Goal: Task Accomplishment & Management: Complete application form

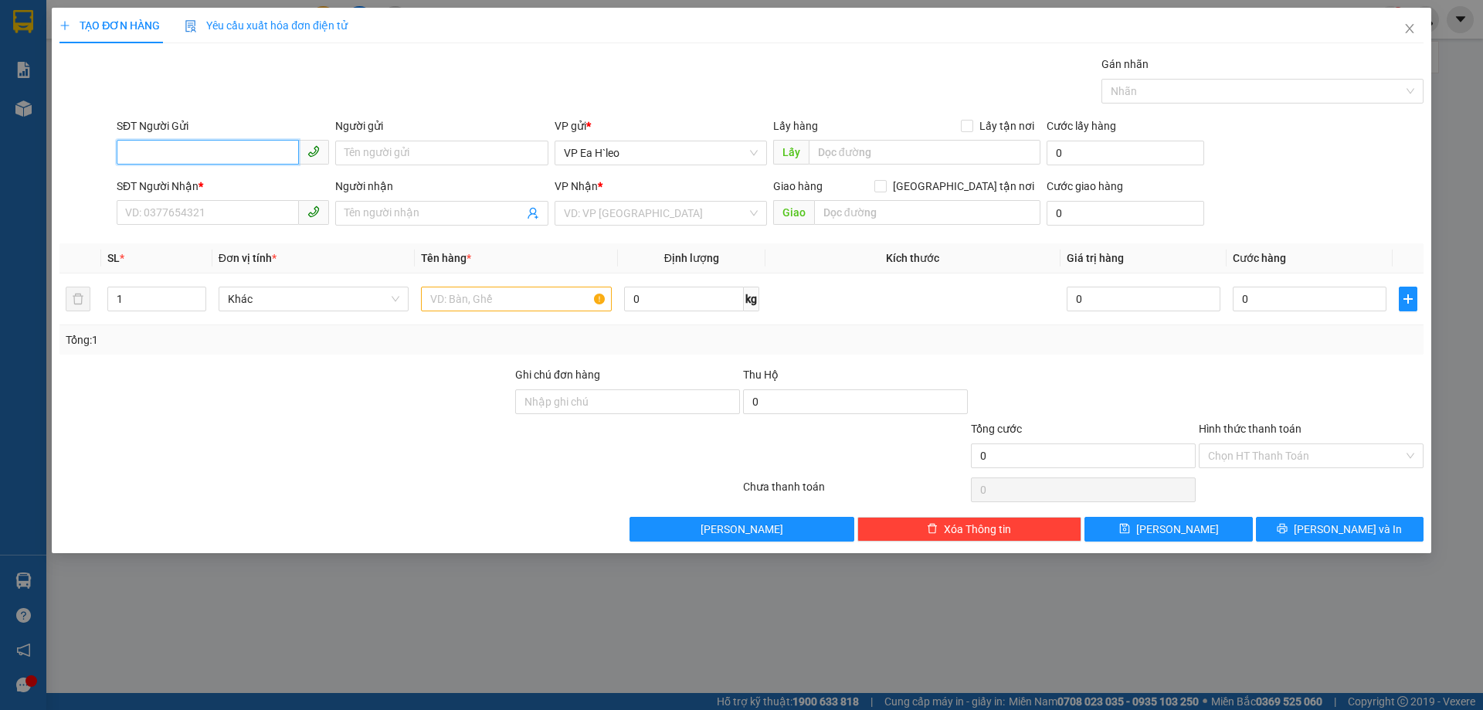
click at [244, 154] on input "SĐT Người Gửi" at bounding box center [208, 152] width 182 height 25
type input "0889066567"
click at [232, 198] on div "0889066567 0889066567" at bounding box center [223, 183] width 212 height 31
click at [234, 195] on div "SĐT Người Nhận *" at bounding box center [223, 189] width 212 height 23
click at [233, 199] on div "SĐT Người Nhận *" at bounding box center [223, 189] width 212 height 23
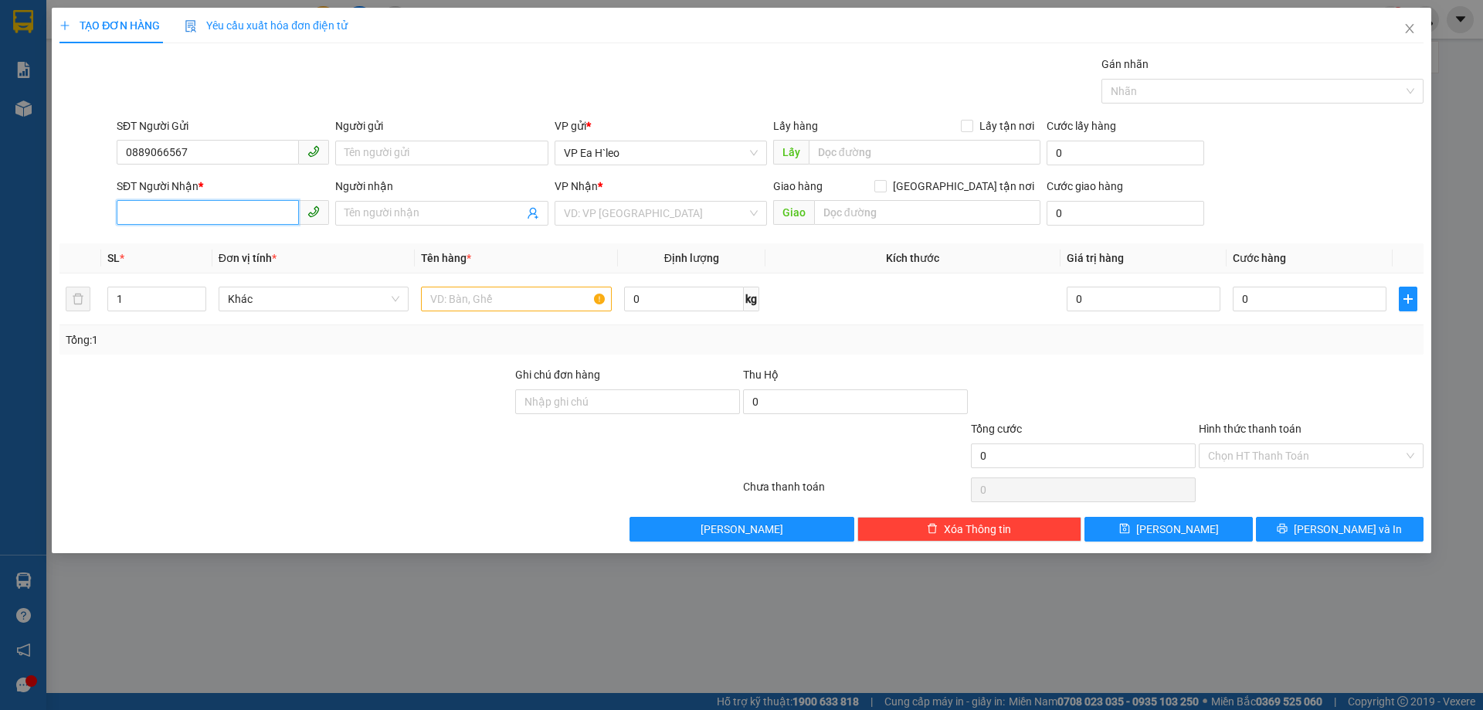
click at [238, 212] on input "SĐT Người Nhận *" at bounding box center [208, 212] width 182 height 25
click at [238, 212] on input "086" at bounding box center [208, 212] width 182 height 25
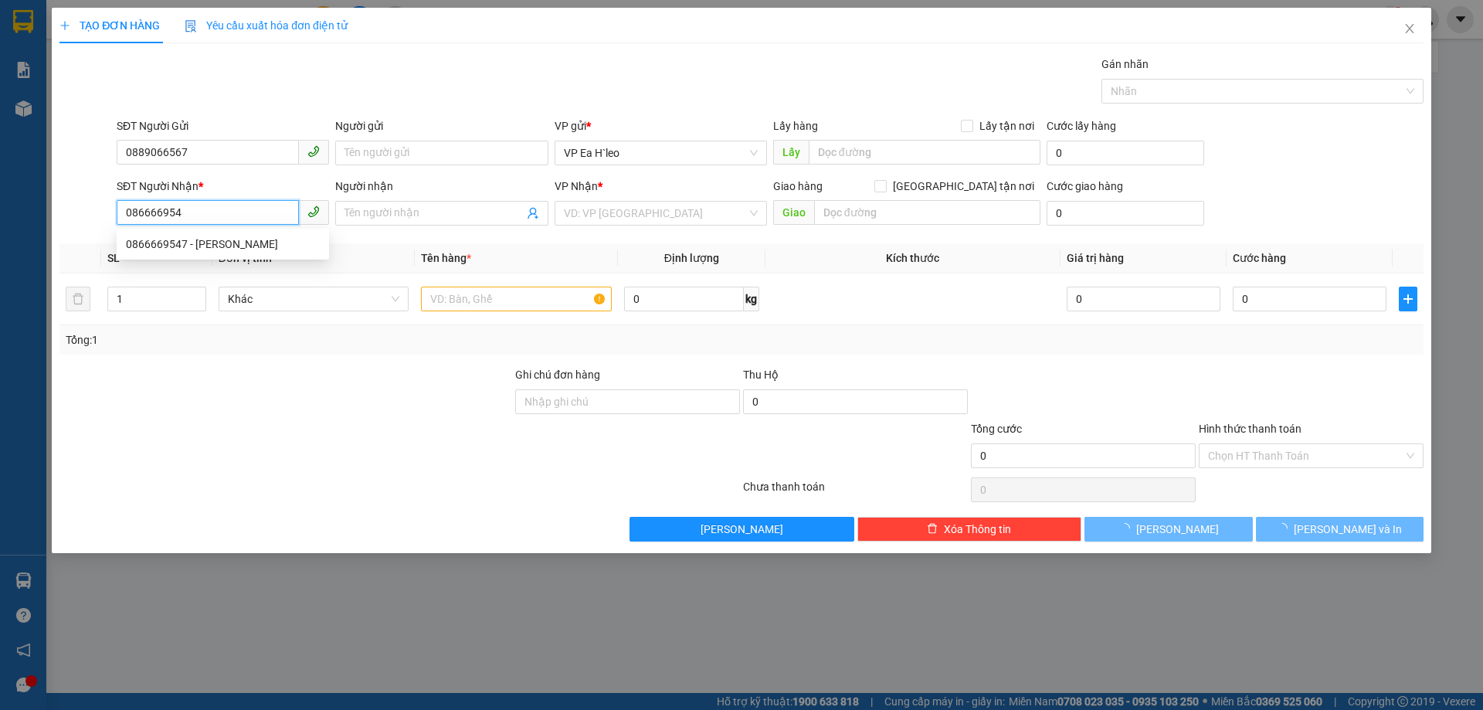
type input "0866669547"
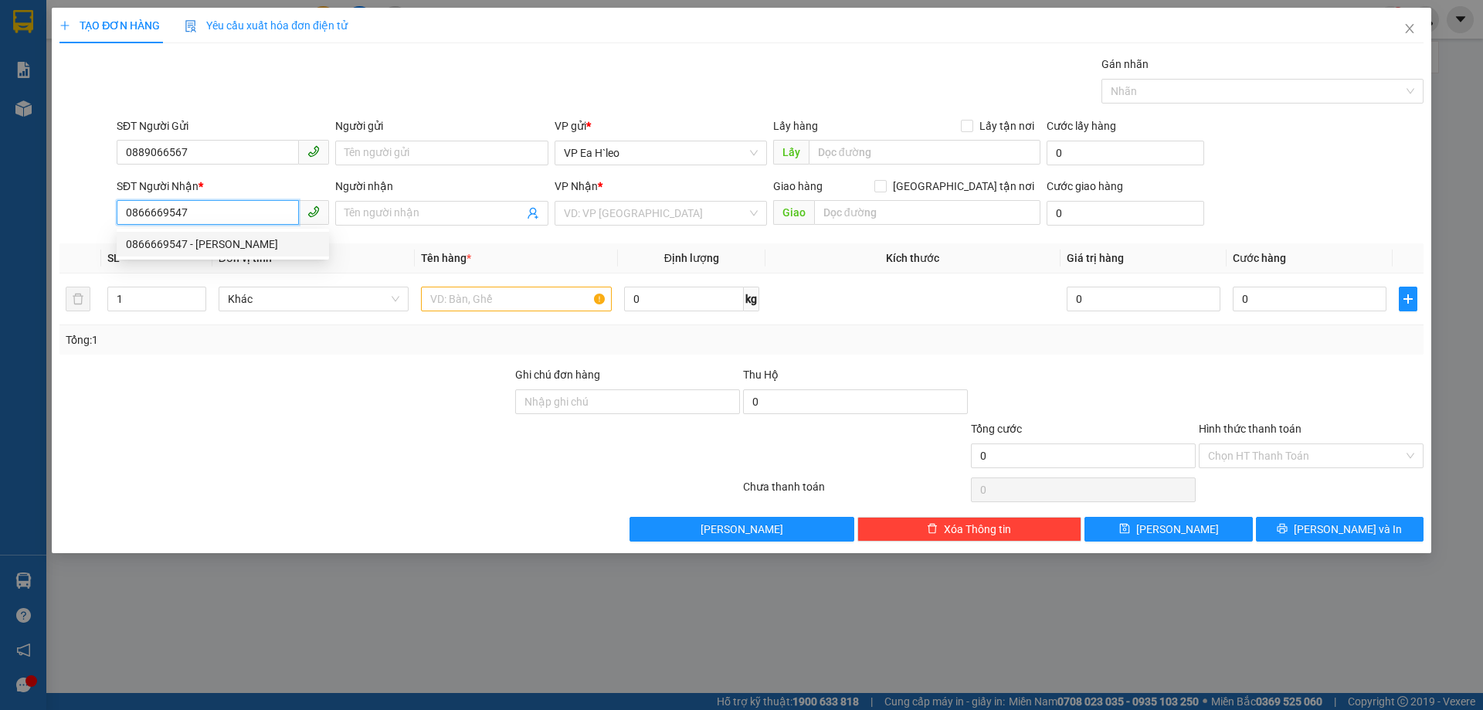
click at [167, 242] on div "0866669547 - [PERSON_NAME]" at bounding box center [223, 244] width 194 height 17
type input "[PERSON_NAME]"
drag, startPoint x: 668, startPoint y: 216, endPoint x: 483, endPoint y: 242, distance: 186.3
click at [487, 241] on div "Transit Pickup Surcharge Ids Transit Deliver Surcharge Ids Transit Deliver Surc…" at bounding box center [741, 299] width 1364 height 486
drag, startPoint x: 661, startPoint y: 214, endPoint x: 523, endPoint y: 233, distance: 139.6
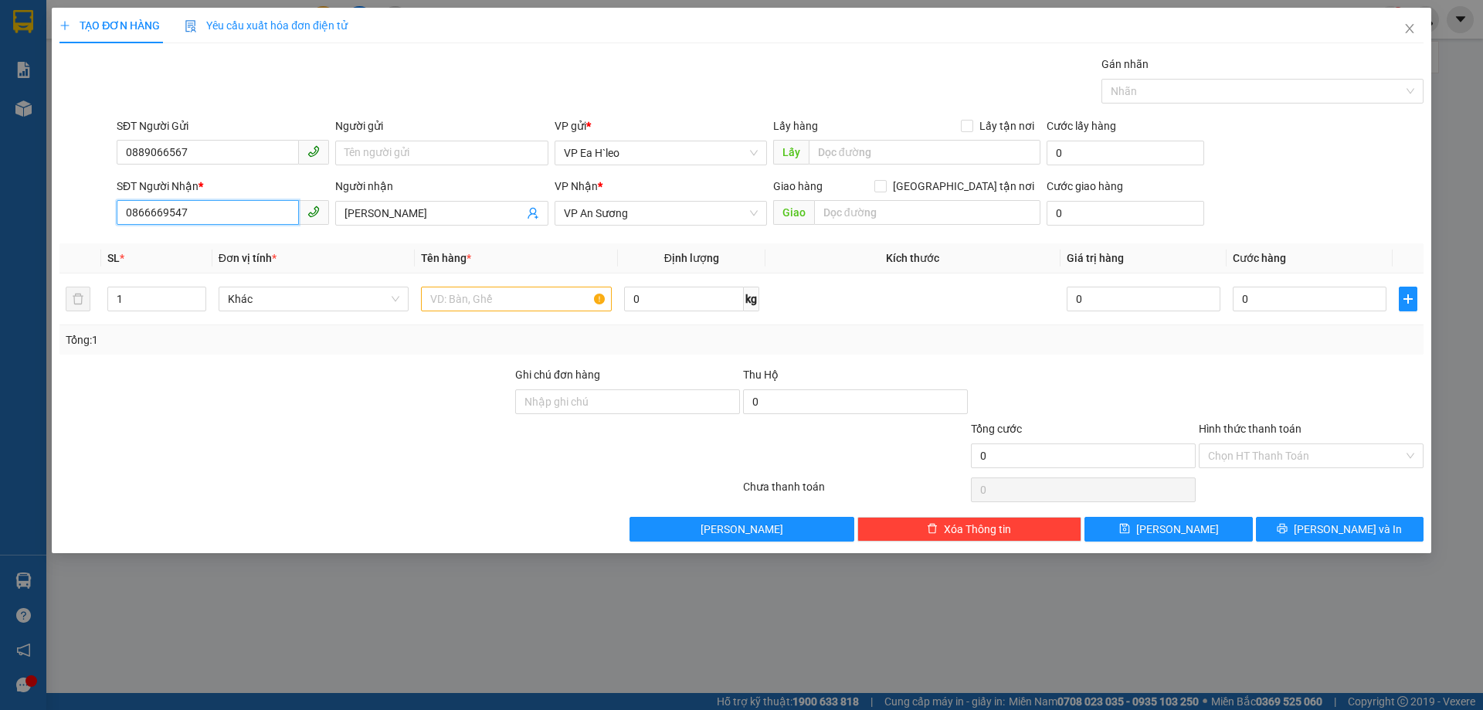
click at [530, 232] on div "Transit Pickup Surcharge Ids Transit Deliver Surcharge Ids Transit Deliver Surc…" at bounding box center [741, 299] width 1364 height 486
type input "0866669547"
click at [860, 195] on div "Giao hàng [GEOGRAPHIC_DATA] tận nơi" at bounding box center [906, 189] width 267 height 23
click at [863, 157] on input "text" at bounding box center [925, 152] width 232 height 25
type input "D"
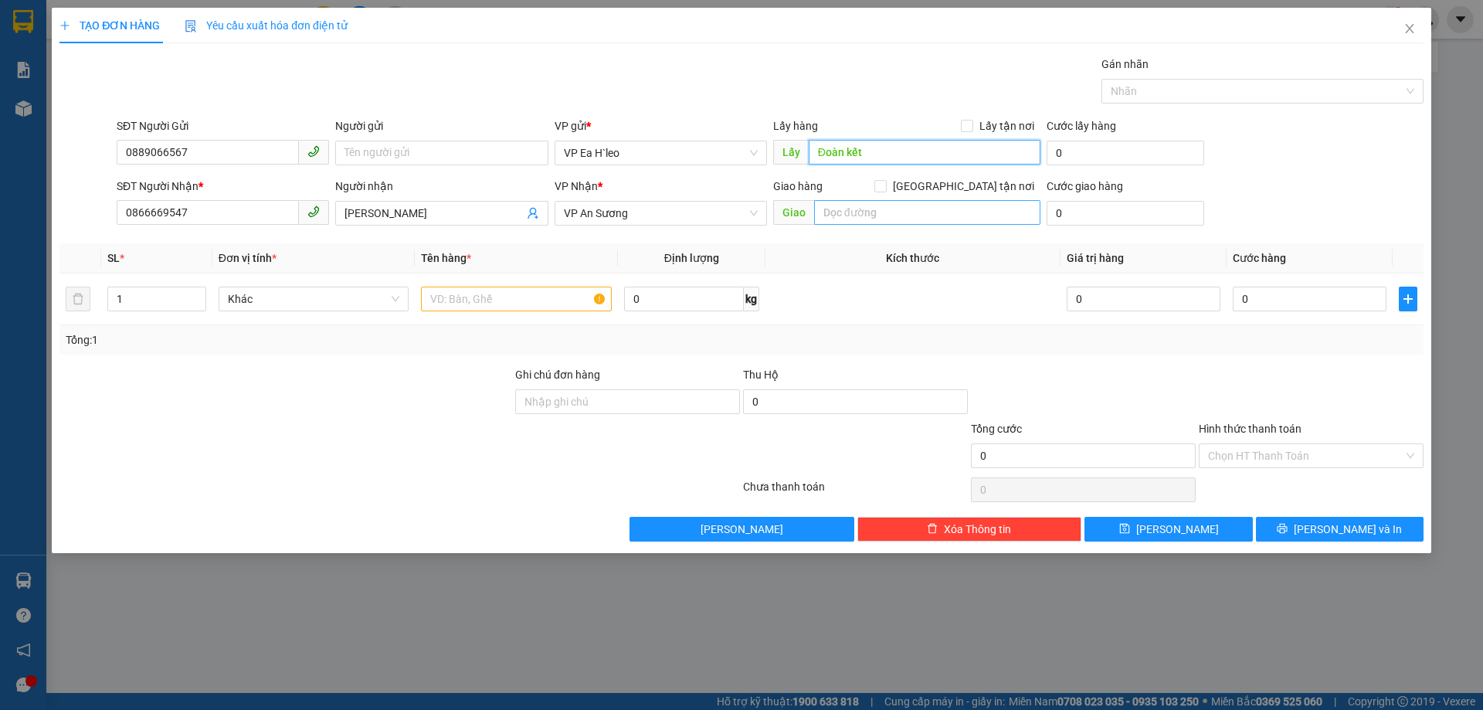
type input "Đoàn kết"
click at [912, 224] on input "text" at bounding box center [927, 212] width 226 height 25
type input "Lái thiêu"
click at [464, 293] on input "text" at bounding box center [516, 299] width 191 height 25
type input "3"
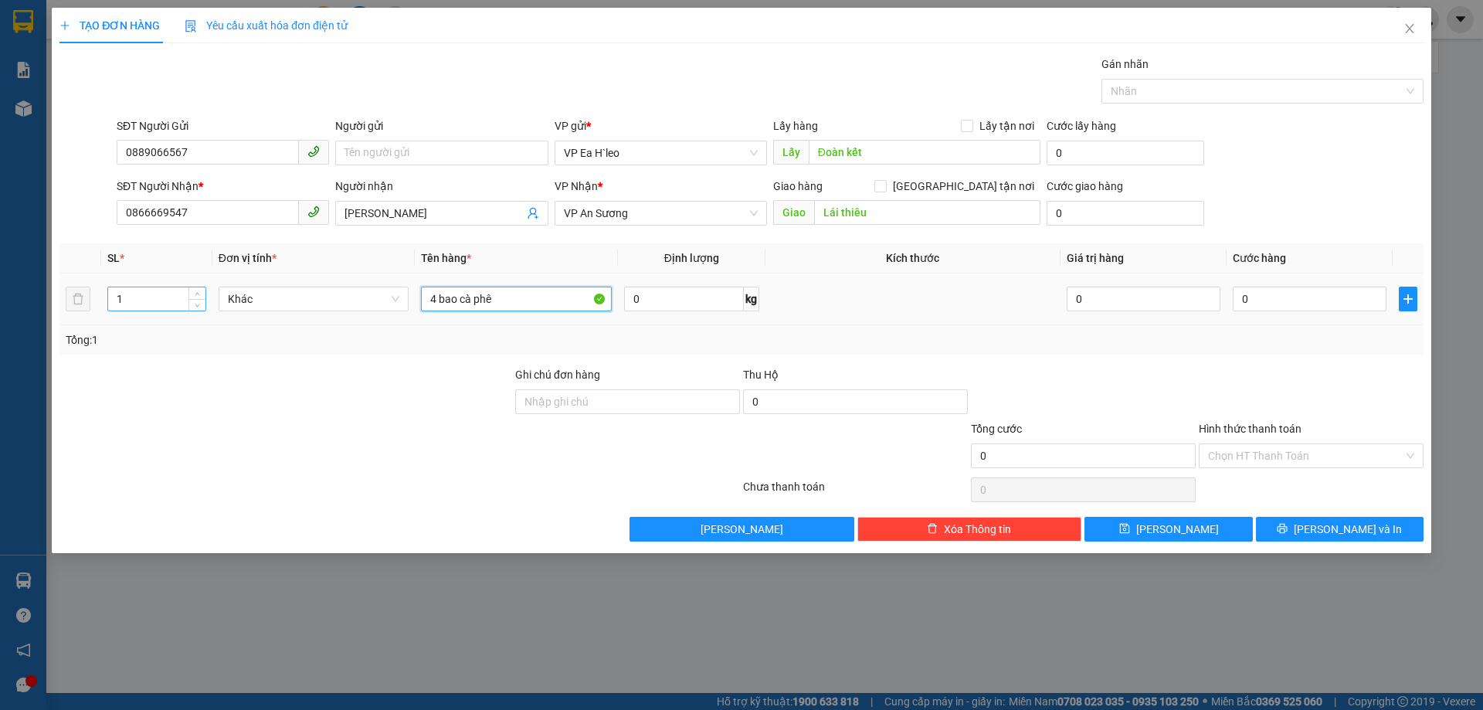
type input "4 bao cà phê"
drag, startPoint x: 143, startPoint y: 292, endPoint x: 41, endPoint y: 332, distance: 109.6
click at [41, 332] on div "TẠO ĐƠN HÀNG Yêu cầu xuất hóa đơn điện tử Transit Pickup Surcharge Ids Transit …" at bounding box center [741, 355] width 1483 height 710
type input "4"
click at [161, 144] on input "0889066567" at bounding box center [208, 152] width 182 height 25
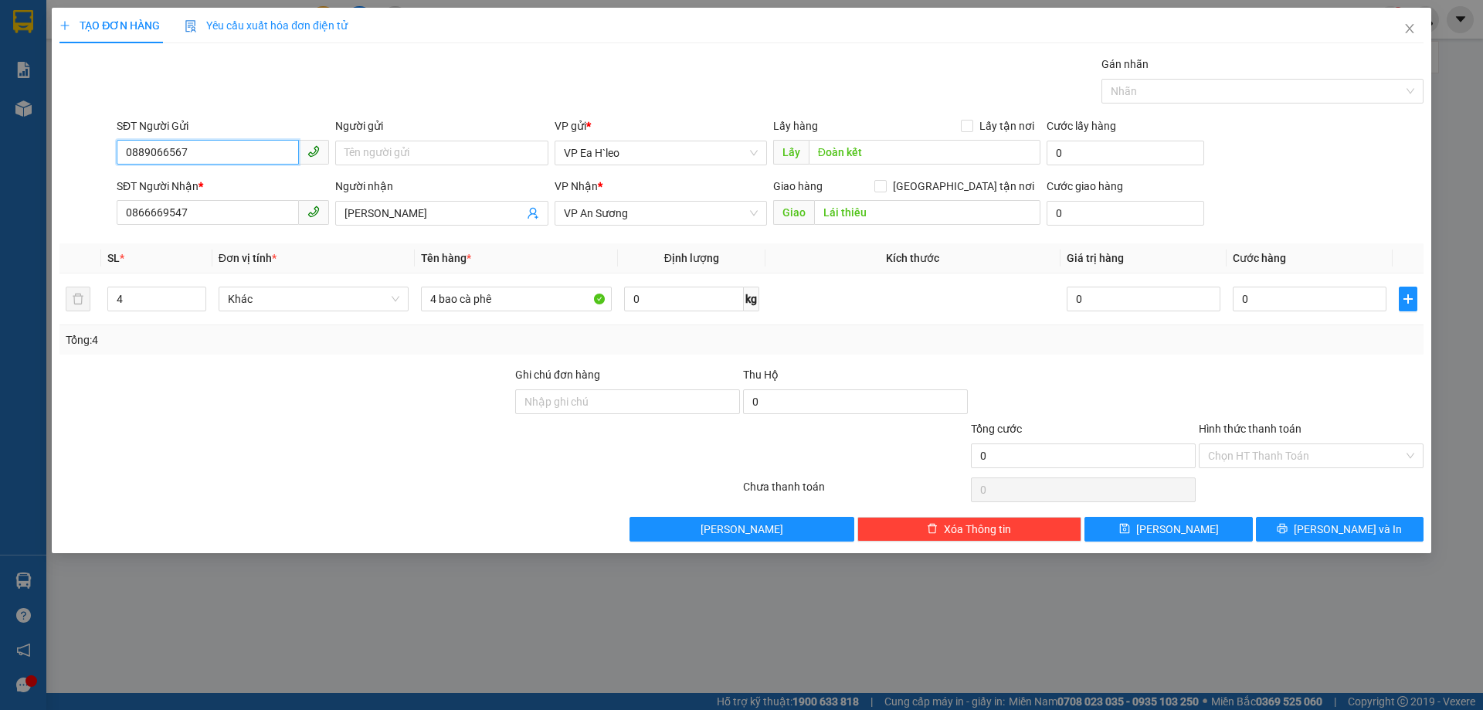
click at [161, 144] on input "0889066567" at bounding box center [208, 152] width 182 height 25
click at [1009, 293] on td at bounding box center [912, 299] width 295 height 52
click at [891, 321] on td at bounding box center [912, 299] width 295 height 52
click at [1180, 524] on span "[PERSON_NAME]" at bounding box center [1177, 529] width 83 height 17
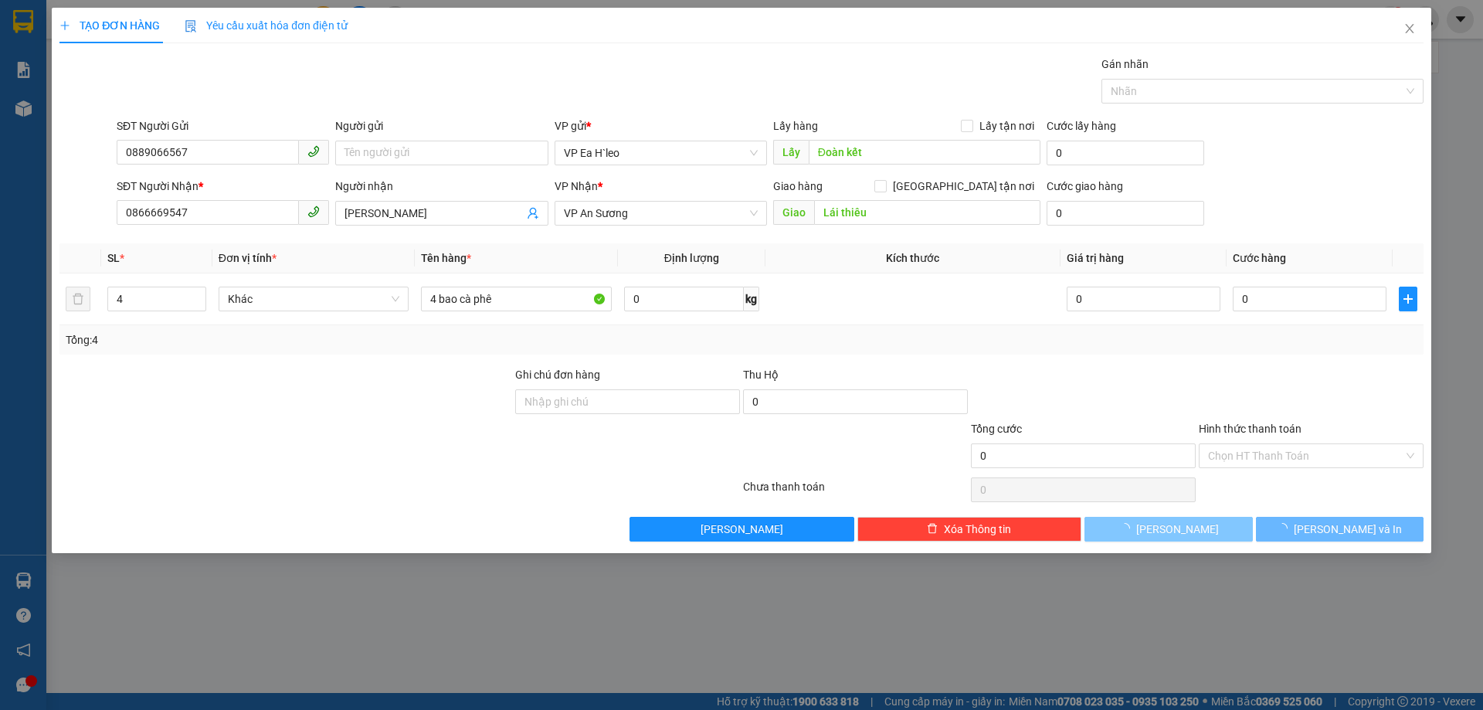
type input "1"
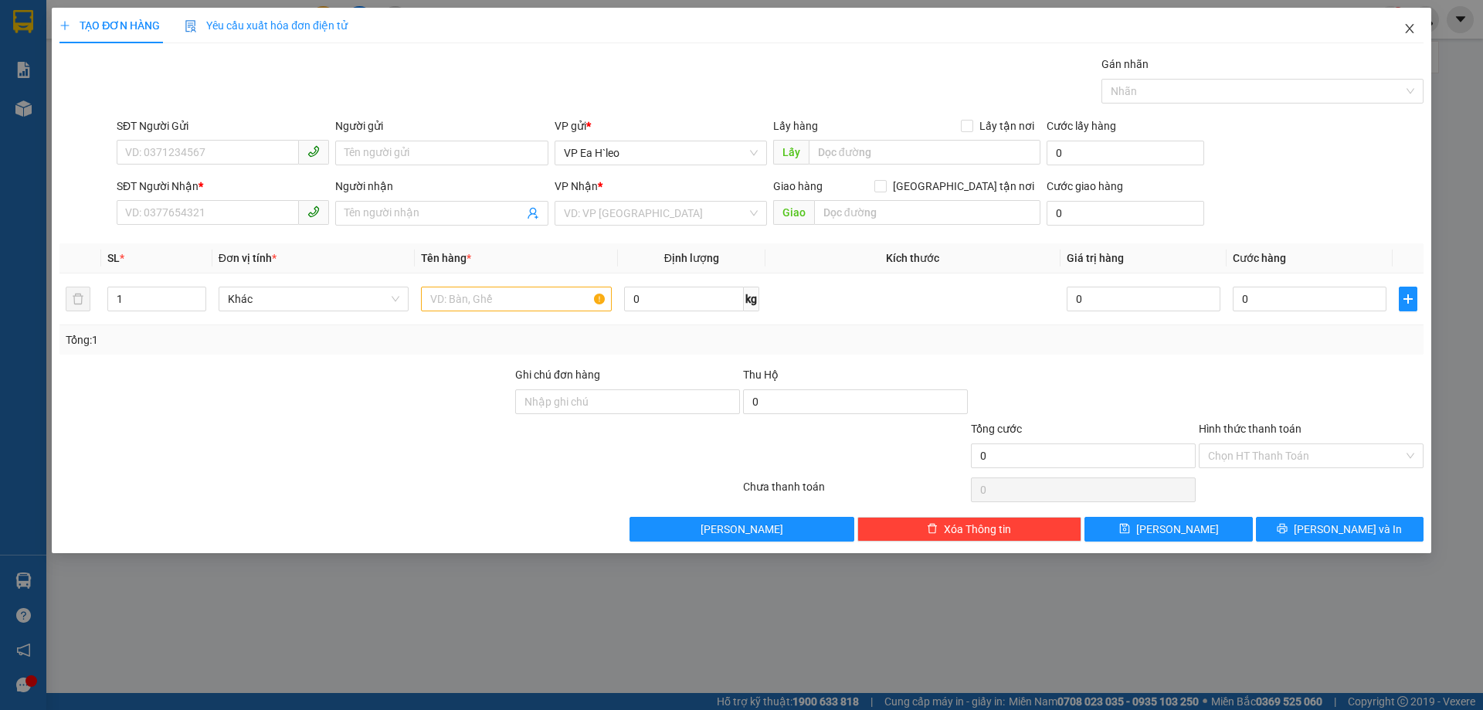
click at [1409, 31] on icon "close" at bounding box center [1409, 28] width 8 height 9
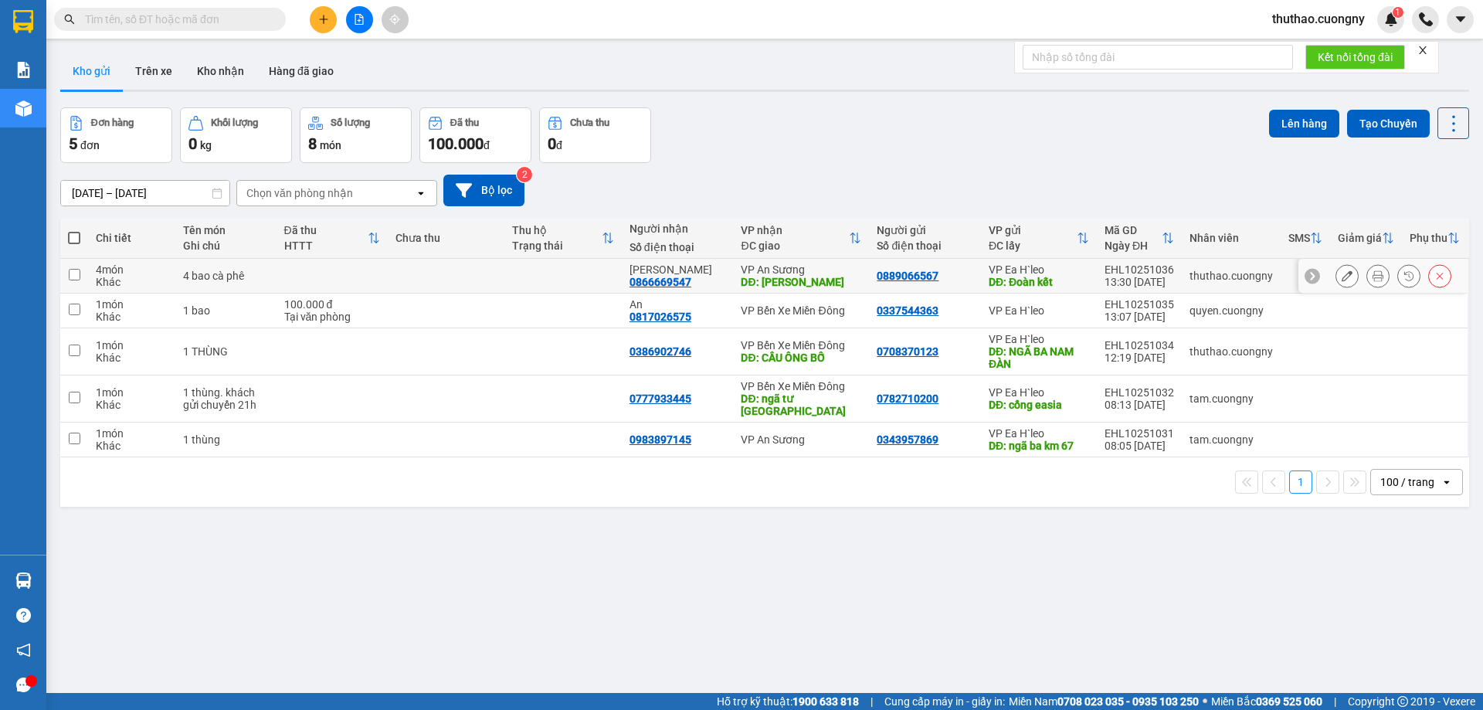
click at [897, 279] on div "0889066567" at bounding box center [908, 276] width 62 height 12
copy div "0889066567"
click at [1341, 274] on icon at bounding box center [1346, 275] width 11 height 11
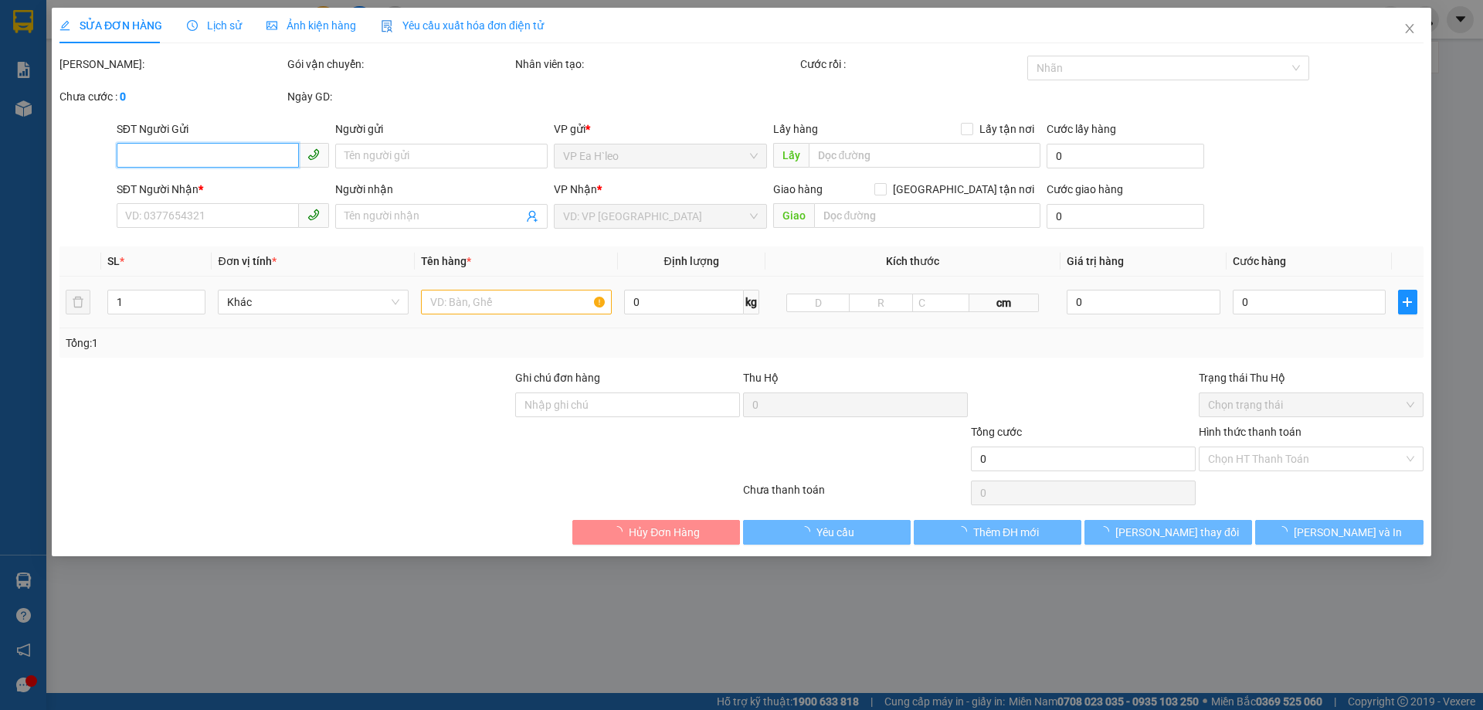
type input "0889066567"
type input "Đoàn kết"
type input "0866669547"
type input "[PERSON_NAME]"
type input "Lái thiêu"
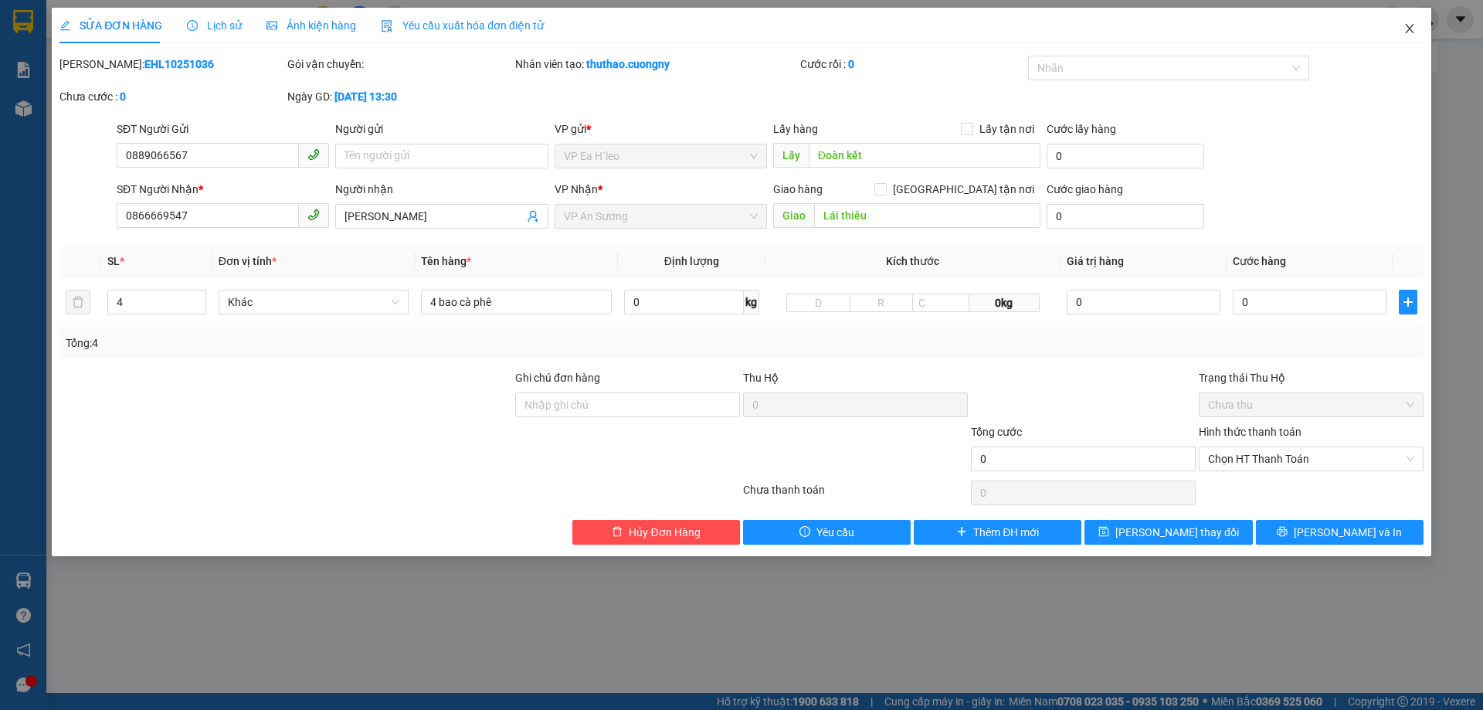
click at [1409, 32] on icon "close" at bounding box center [1409, 28] width 12 height 12
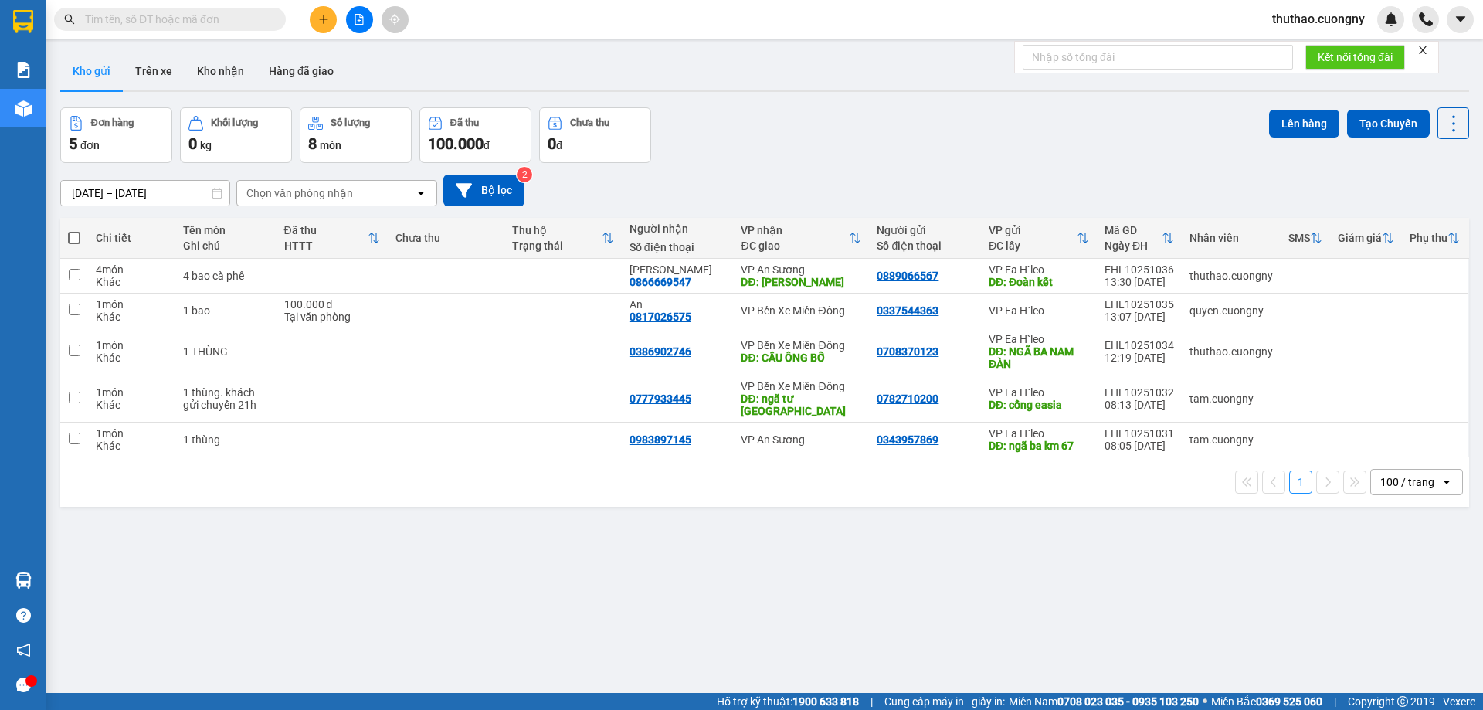
paste input "0978083848"
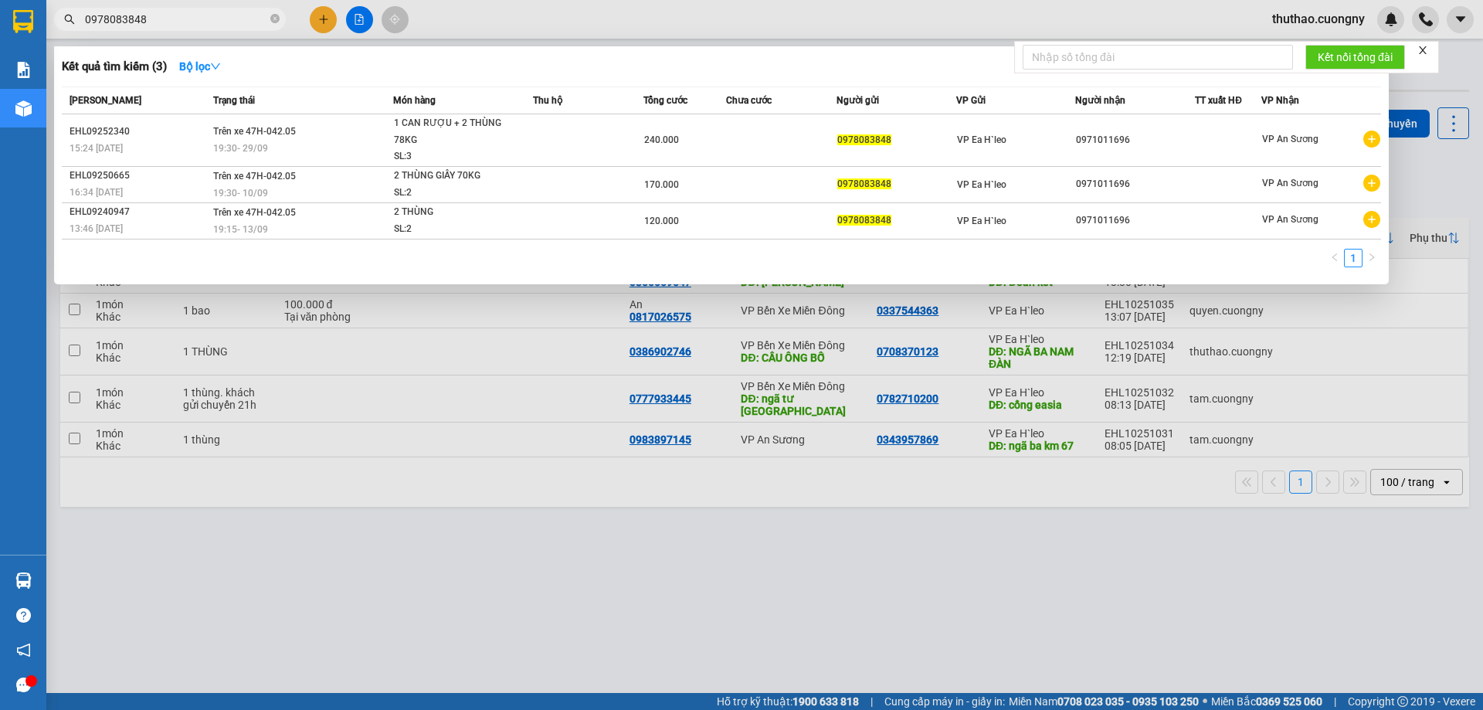
type input "0978083848"
